Goal: Task Accomplishment & Management: Manage account settings

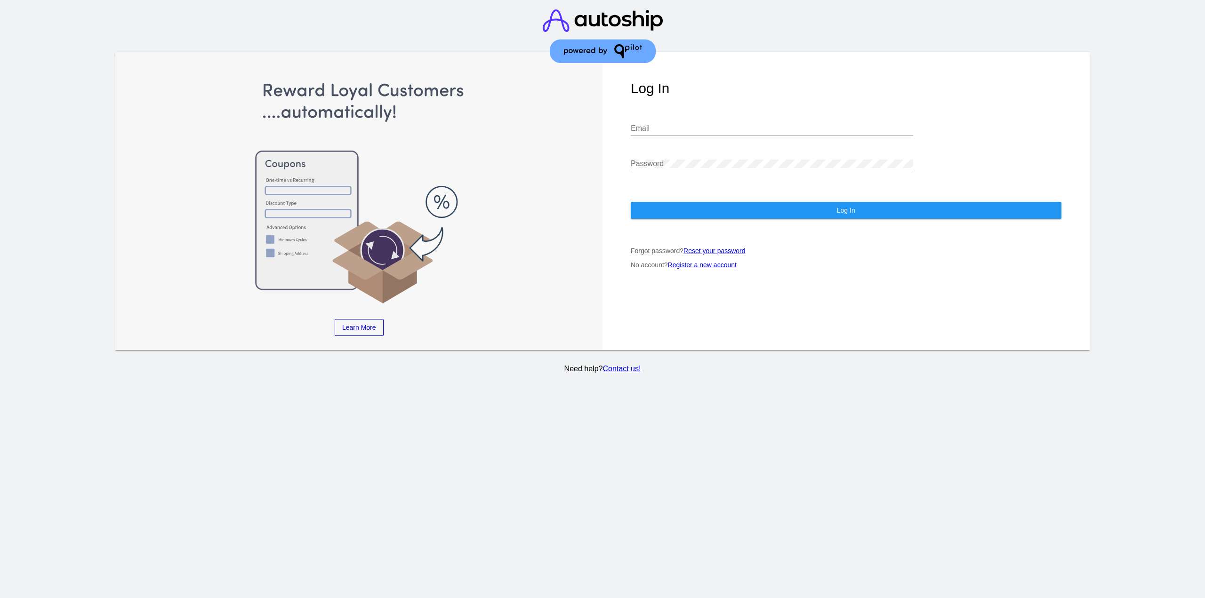
click at [667, 124] on input "Email" at bounding box center [772, 128] width 282 height 8
type input "[EMAIL_ADDRESS][DOMAIN_NAME]"
click at [673, 202] on button "Log In" at bounding box center [846, 210] width 431 height 17
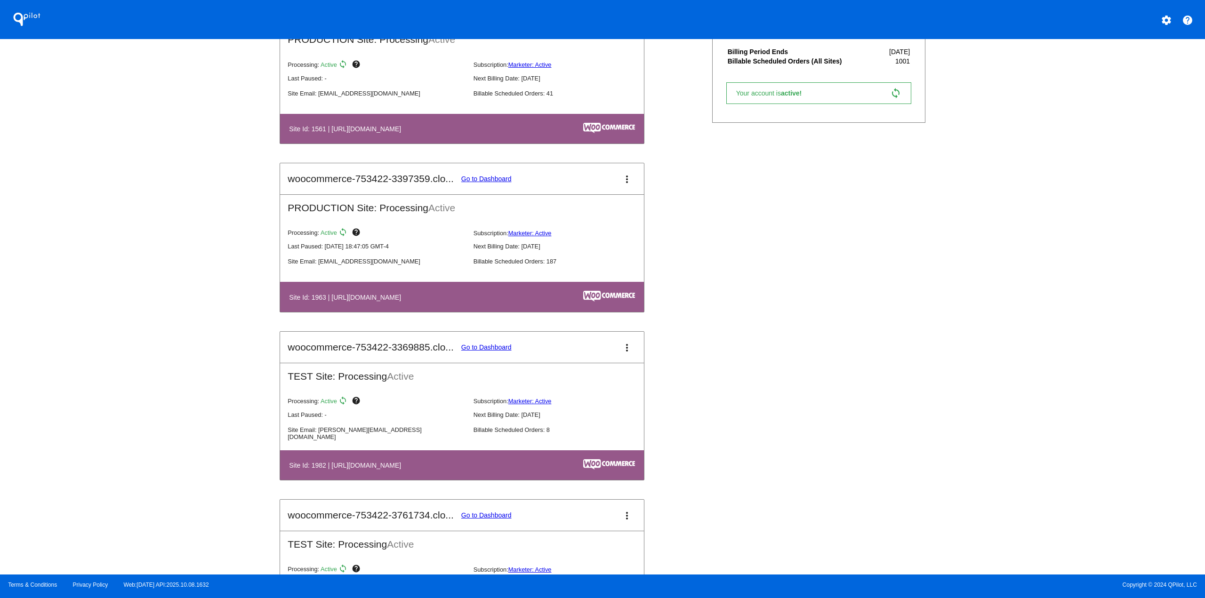
scroll to position [847, 0]
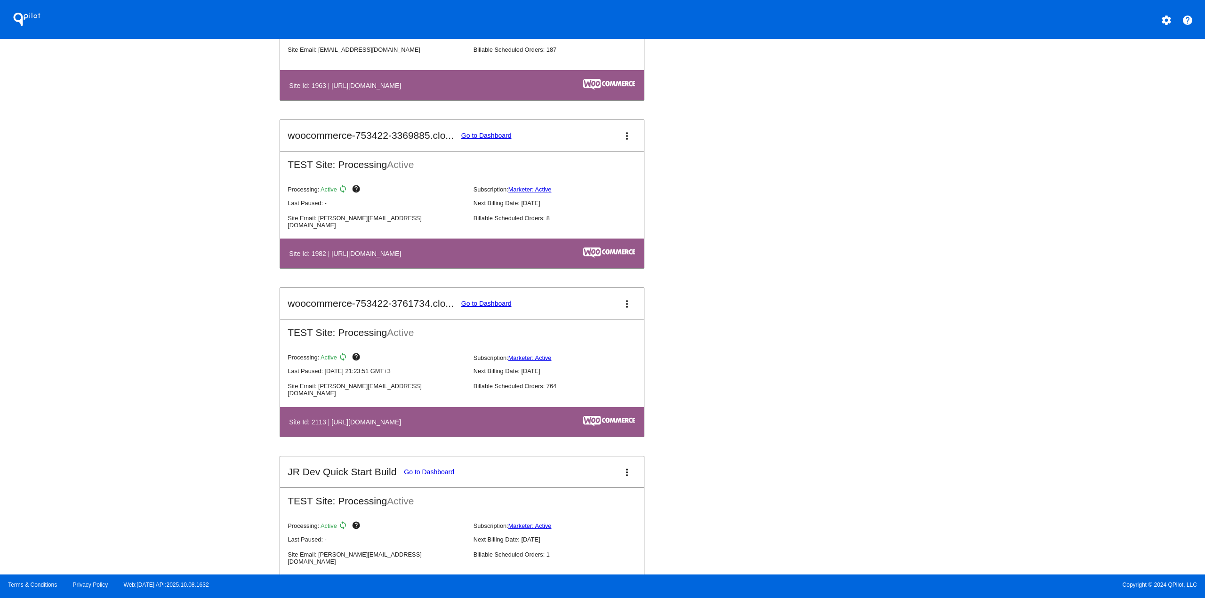
click at [484, 299] on mat-card-title "woocommerce-753422-3761734.clo... Go to Dashboard" at bounding box center [400, 303] width 224 height 11
click at [484, 305] on link "Go to Dashboard" at bounding box center [486, 304] width 50 height 8
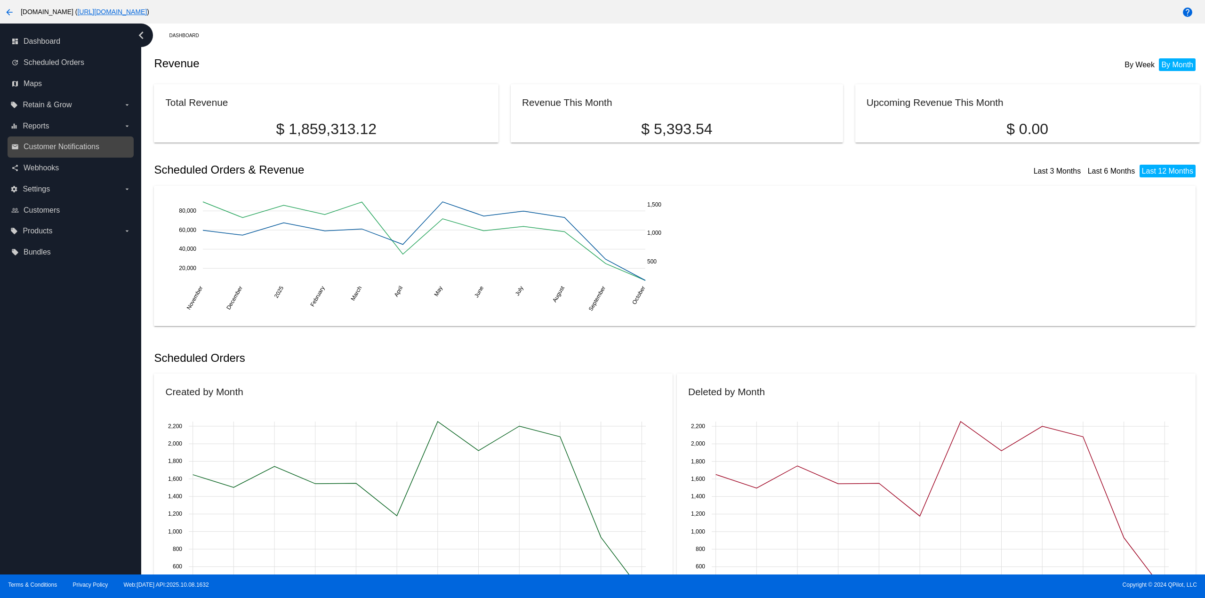
click at [53, 140] on link "email Customer Notifications" at bounding box center [71, 146] width 120 height 15
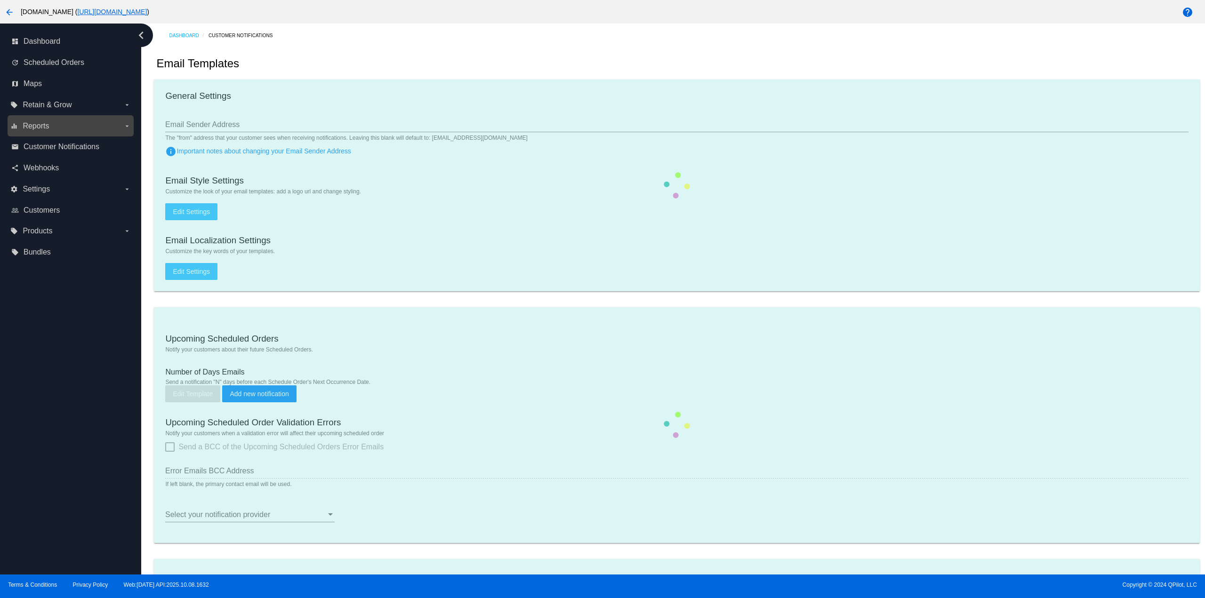
type input "[EMAIL_ADDRESS][DOMAIN_NAME]"
checkbox input "true"
type input "[EMAIL_ADDRESS][DOMAIN_NAME],[EMAIL_ADDRESS][DOMAIN_NAME]"
checkbox input "true"
type input "1"
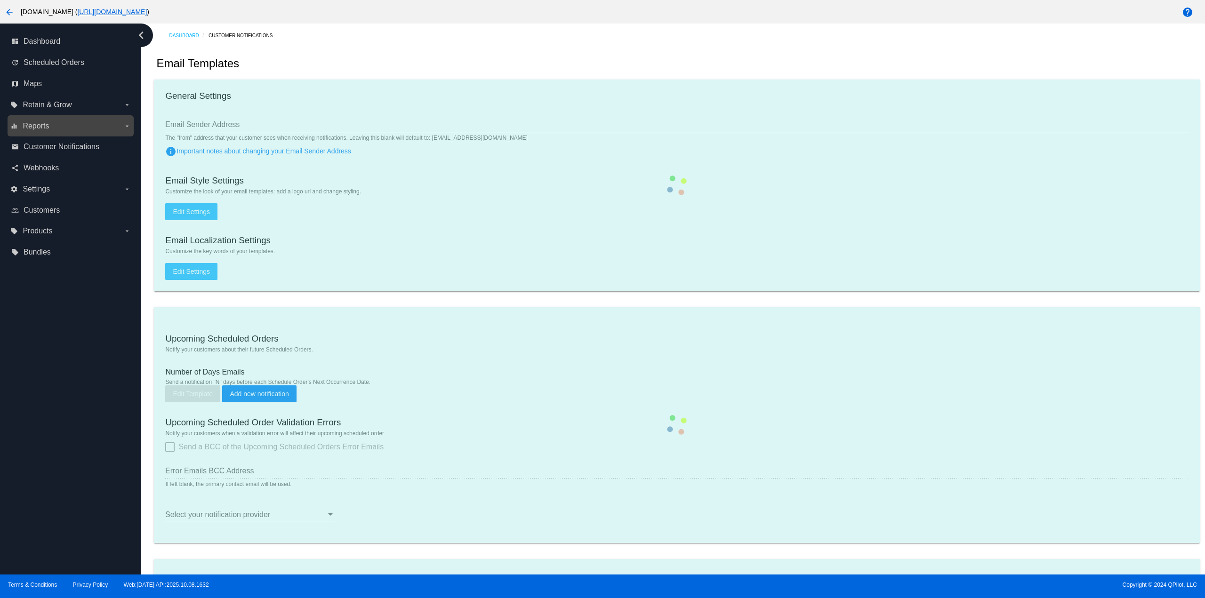
checkbox input "true"
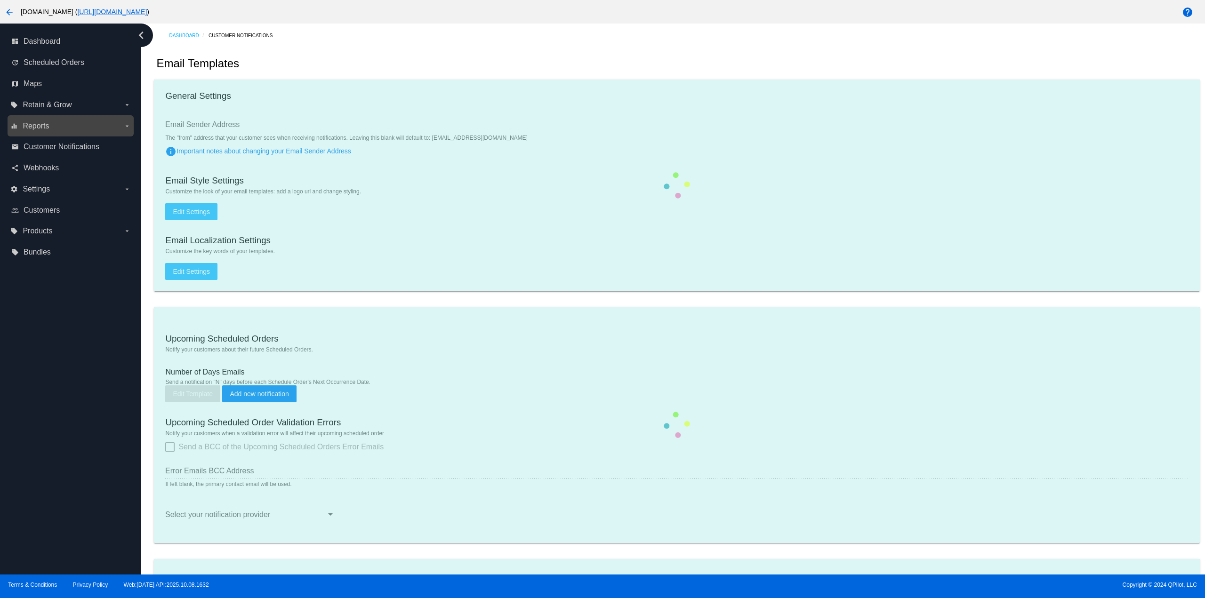
type input "[EMAIL_ADDRESS][DOMAIN_NAME],[EMAIL_ADDRESS][DOMAIN_NAME]"
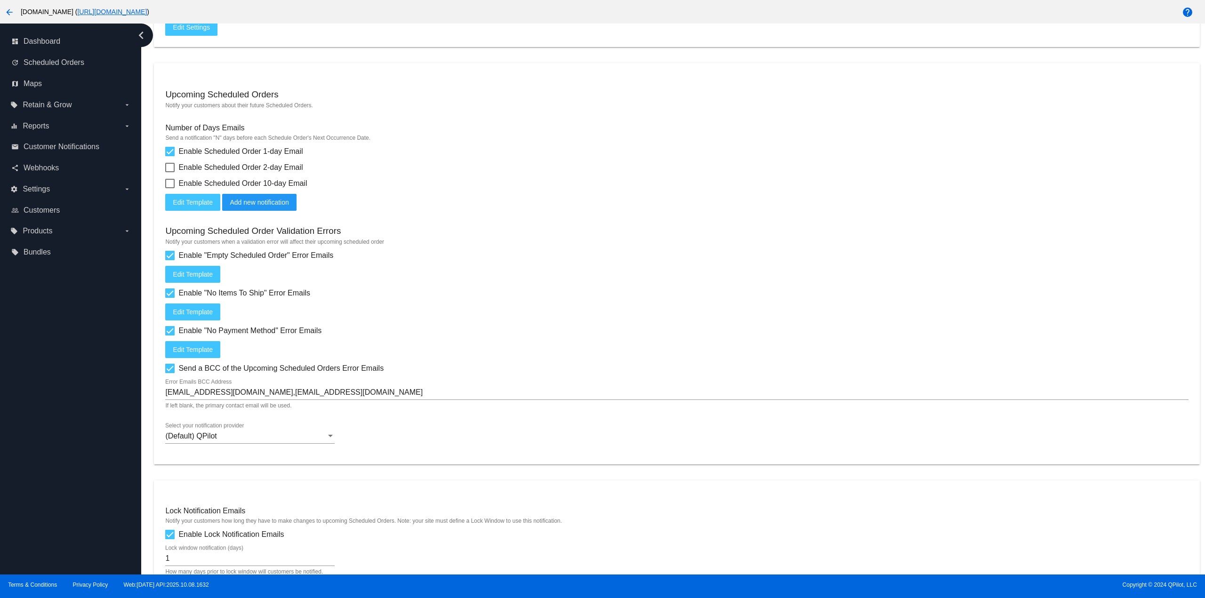
scroll to position [216, 0]
